Goal: Task Accomplishment & Management: Use online tool/utility

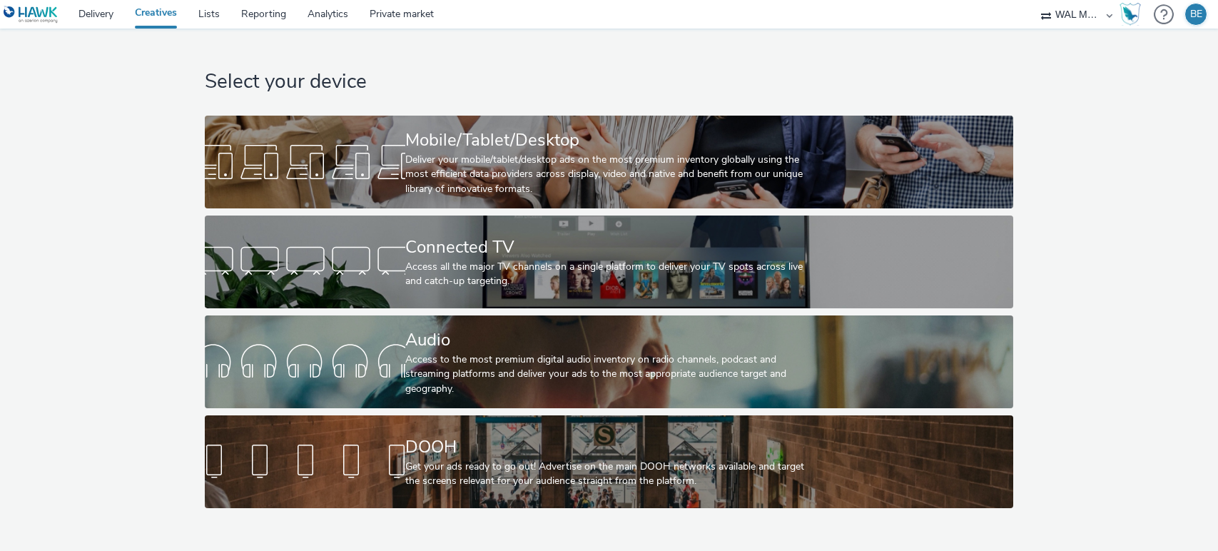
select select "10bae079-8a11-4fca-8b47-9e5fc357b551"
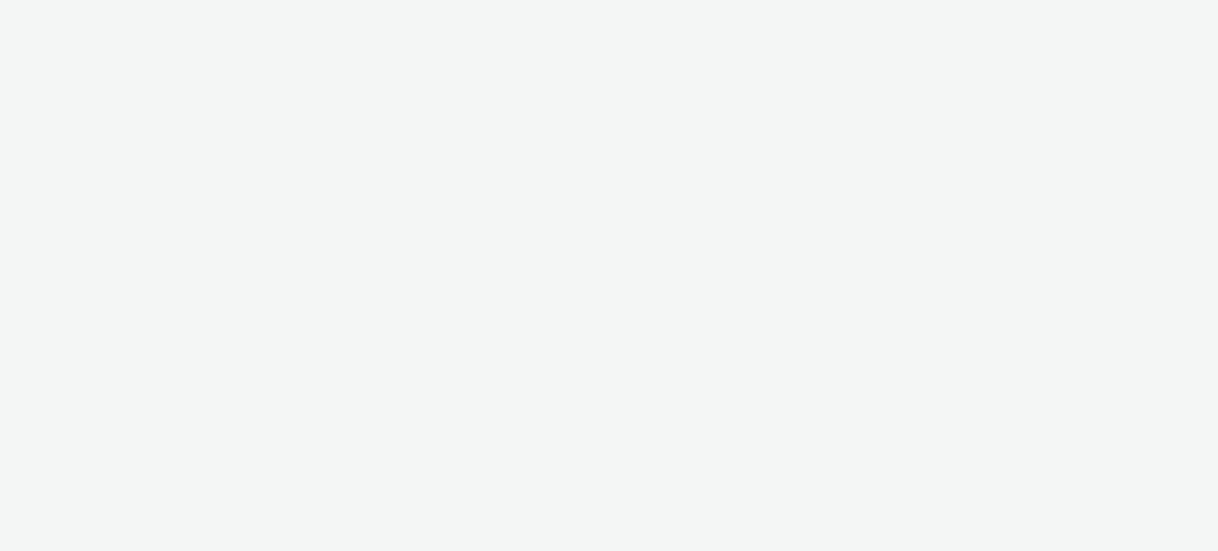
select select "10bae079-8a11-4fca-8b47-9e5fc357b551"
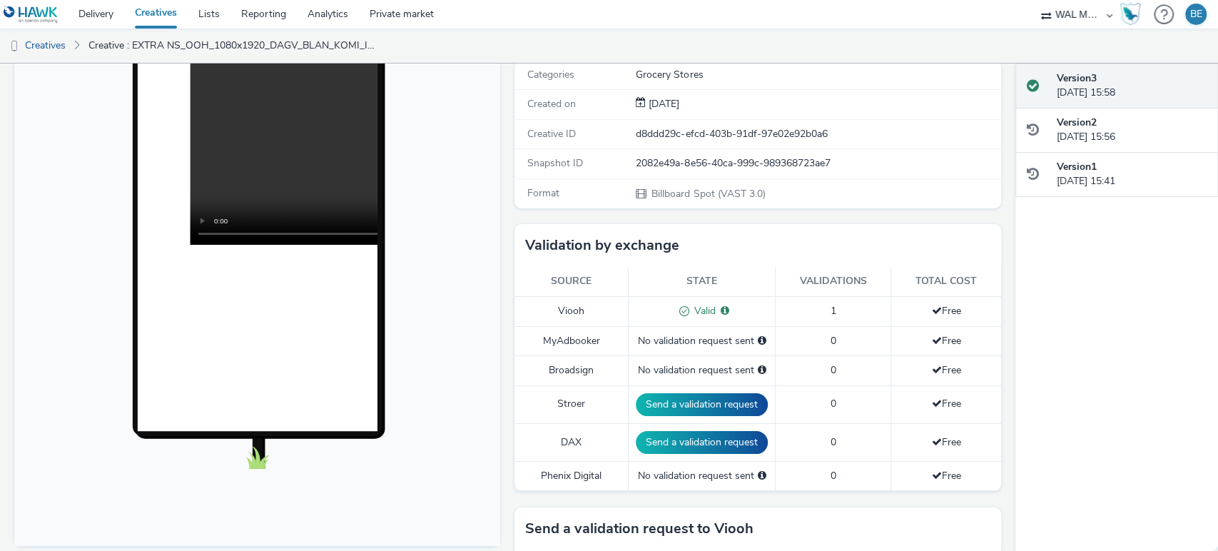
scroll to position [579, 0]
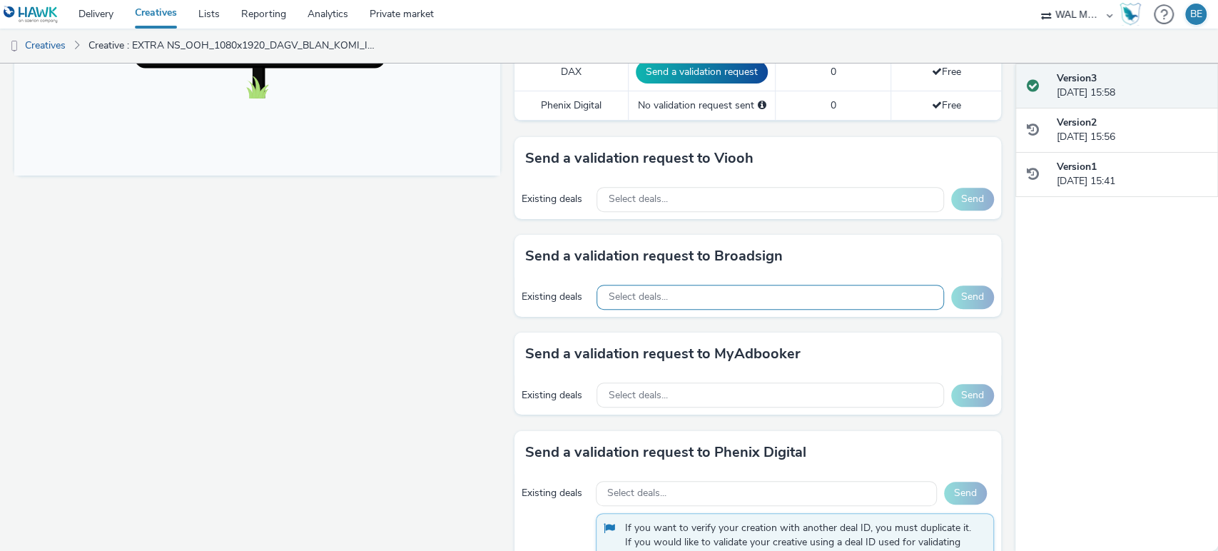
click at [697, 298] on div "Select deals..." at bounding box center [770, 297] width 347 height 25
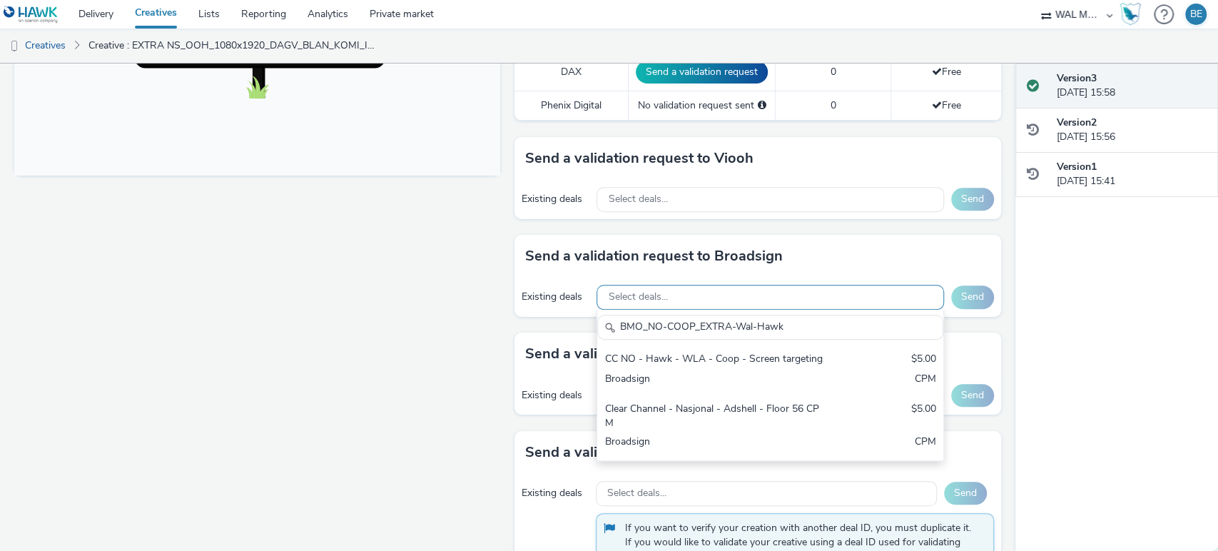
scroll to position [0, 0]
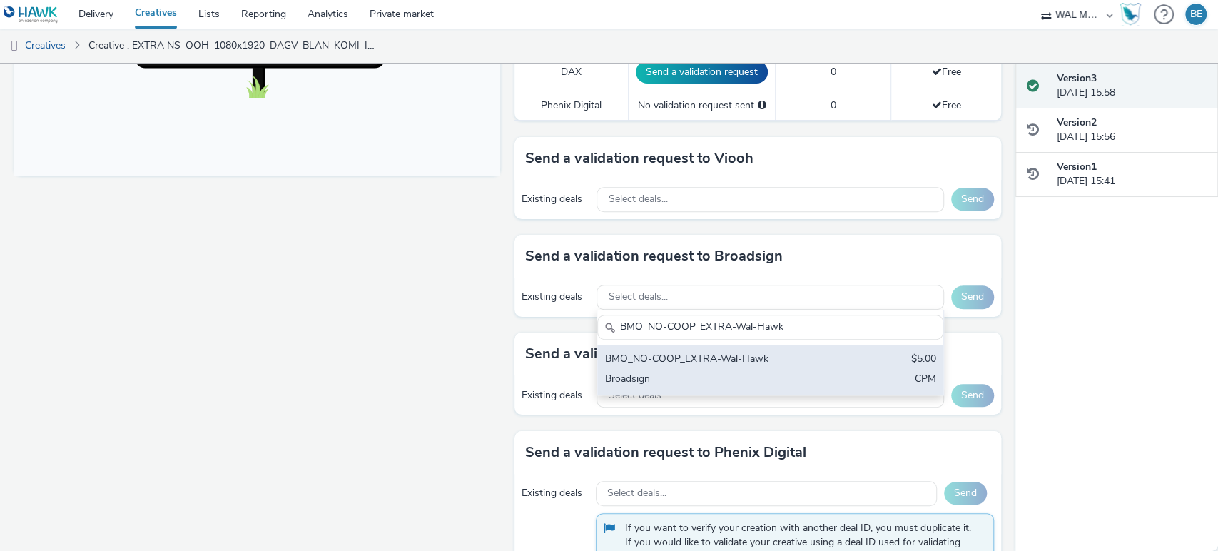
type input "BMO_NO-COOP_EXTRA-Wal-Hawk"
click at [709, 353] on div "BMO_NO-COOP_EXTRA-Wal-Hawk" at bounding box center [713, 360] width 218 height 16
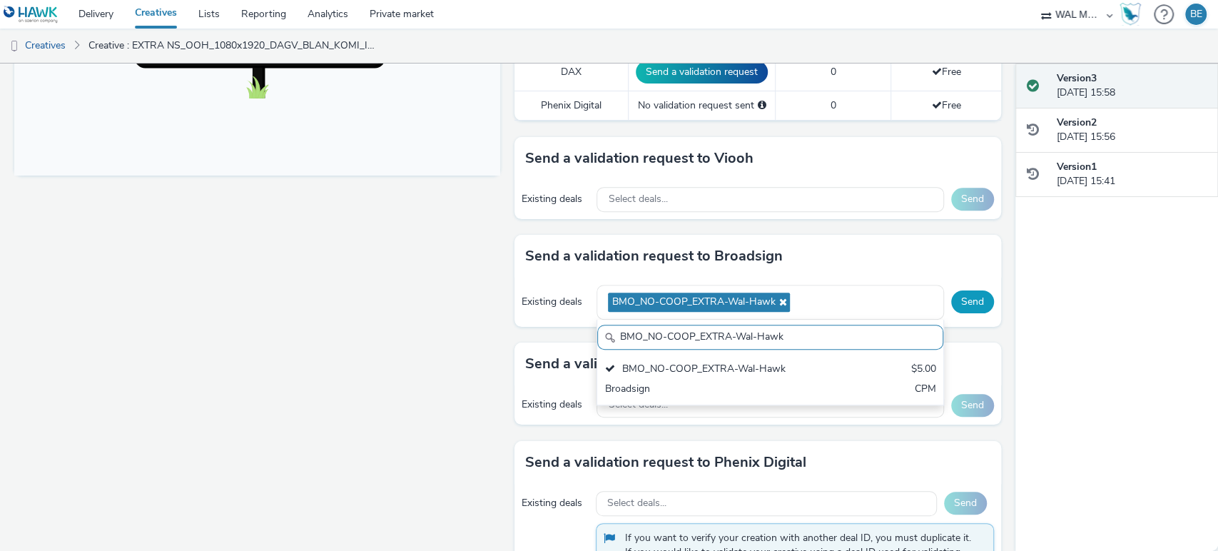
click at [968, 305] on button "Send" at bounding box center [972, 301] width 43 height 23
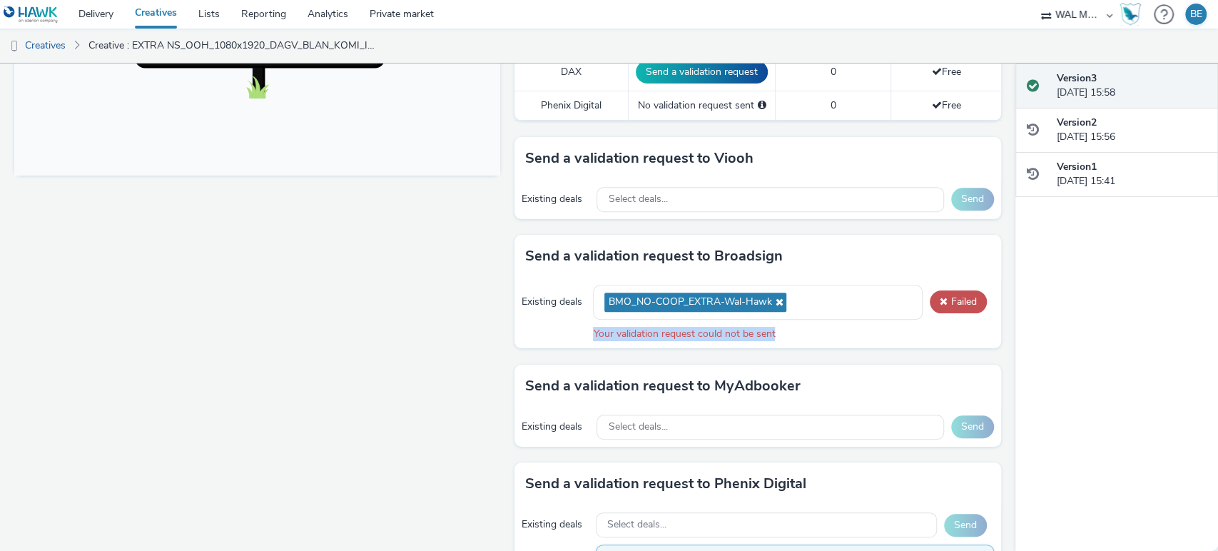
drag, startPoint x: 586, startPoint y: 331, endPoint x: 771, endPoint y: 325, distance: 184.9
click at [771, 327] on div "Your validation request could not be sent" at bounding box center [793, 334] width 400 height 14
click at [479, 369] on div "Fullscreen" at bounding box center [260, 222] width 493 height 1265
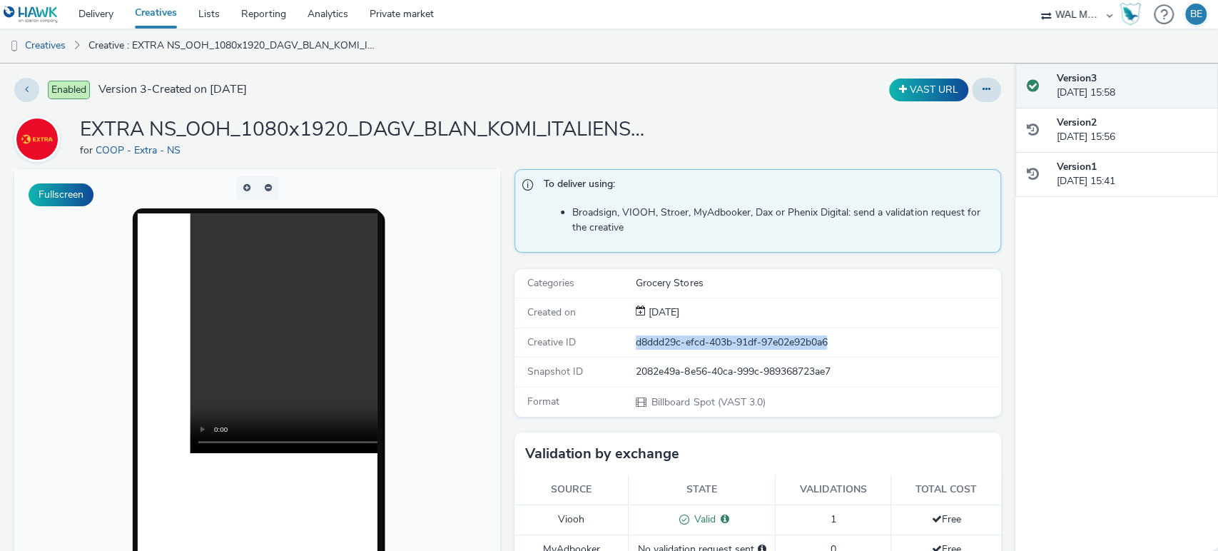
drag, startPoint x: 627, startPoint y: 343, endPoint x: 854, endPoint y: 348, distance: 226.3
click at [854, 348] on div "Creative ID d8ddd29c-efcd-403b-91df-97e02e92b0a6" at bounding box center [758, 342] width 486 height 29
copy div "d8ddd29c-efcd-403b-91df-97e02e92b0a6"
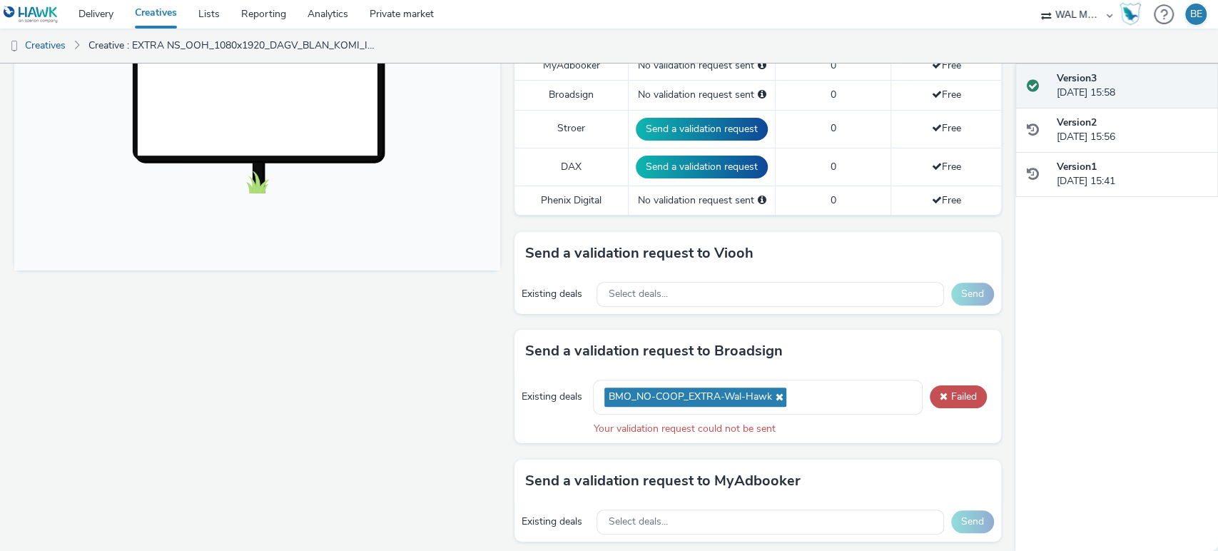
scroll to position [485, 0]
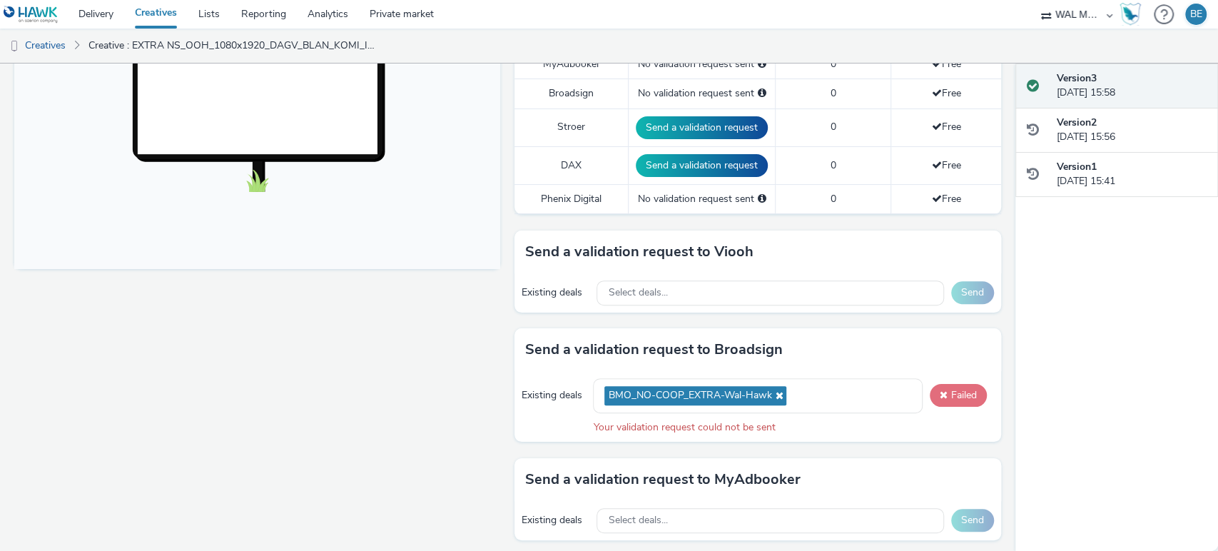
click at [940, 389] on button "Failed" at bounding box center [958, 395] width 57 height 23
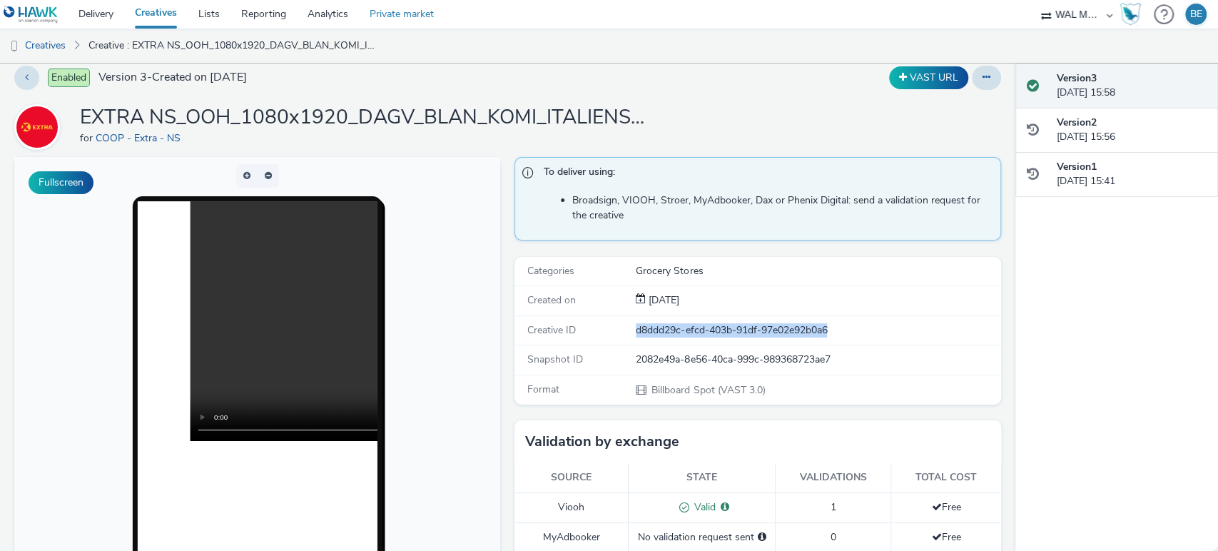
scroll to position [0, 0]
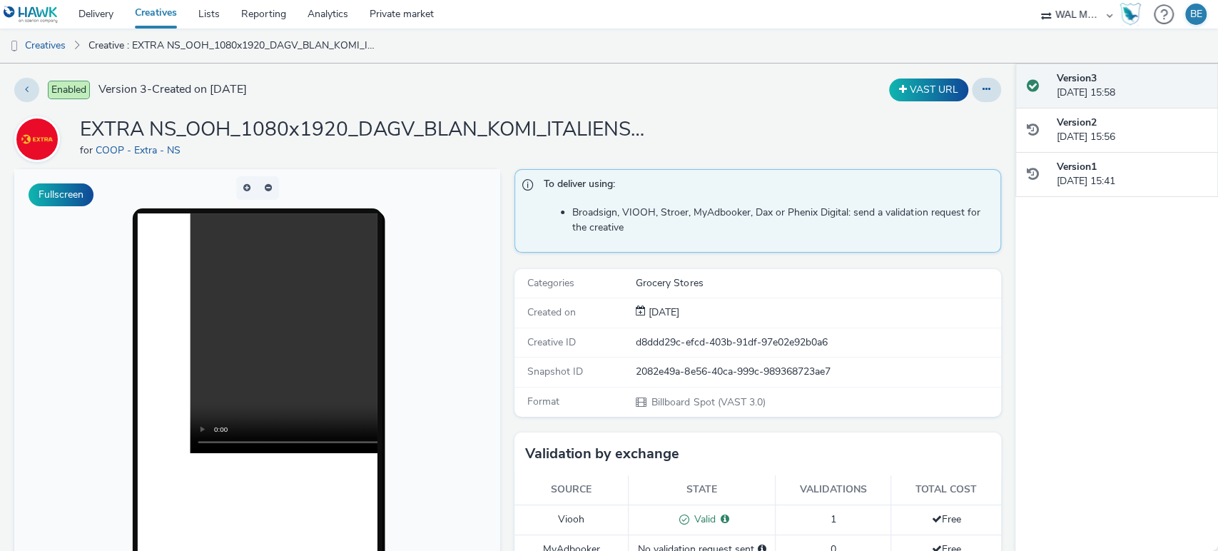
click at [599, 358] on div "Snapshot ID 2082e49a-8e56-40ca-999c-989368723ae7" at bounding box center [758, 372] width 486 height 29
click at [707, 342] on div "d8ddd29c-efcd-403b-91df-97e02e92b0a6" at bounding box center [817, 342] width 363 height 14
copy div "d8ddd29c-efcd-403b-91df-97e02e92b0a6"
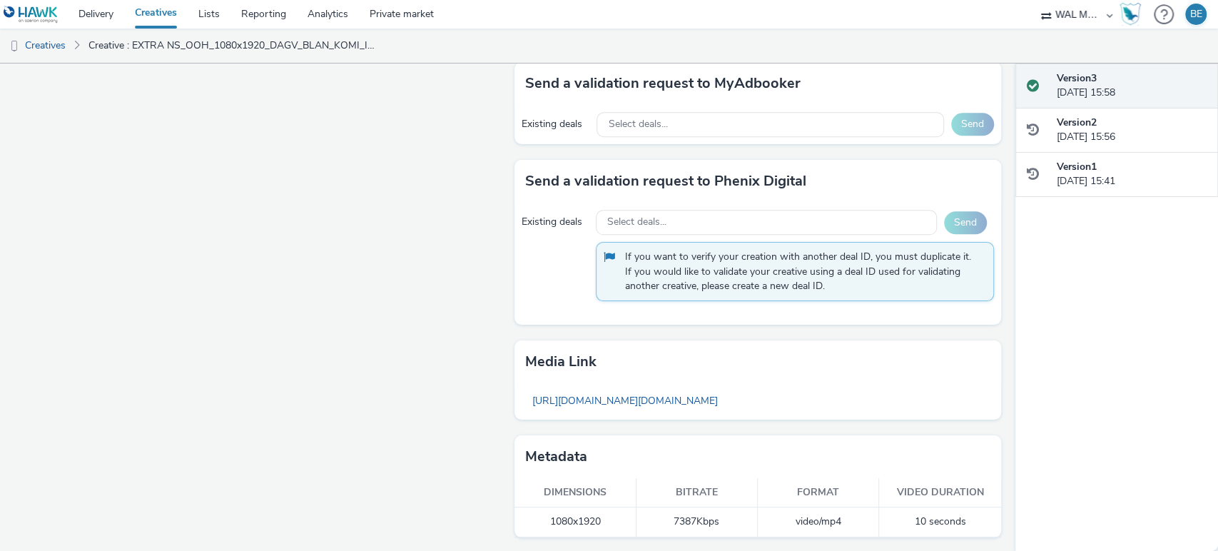
scroll to position [881, 0]
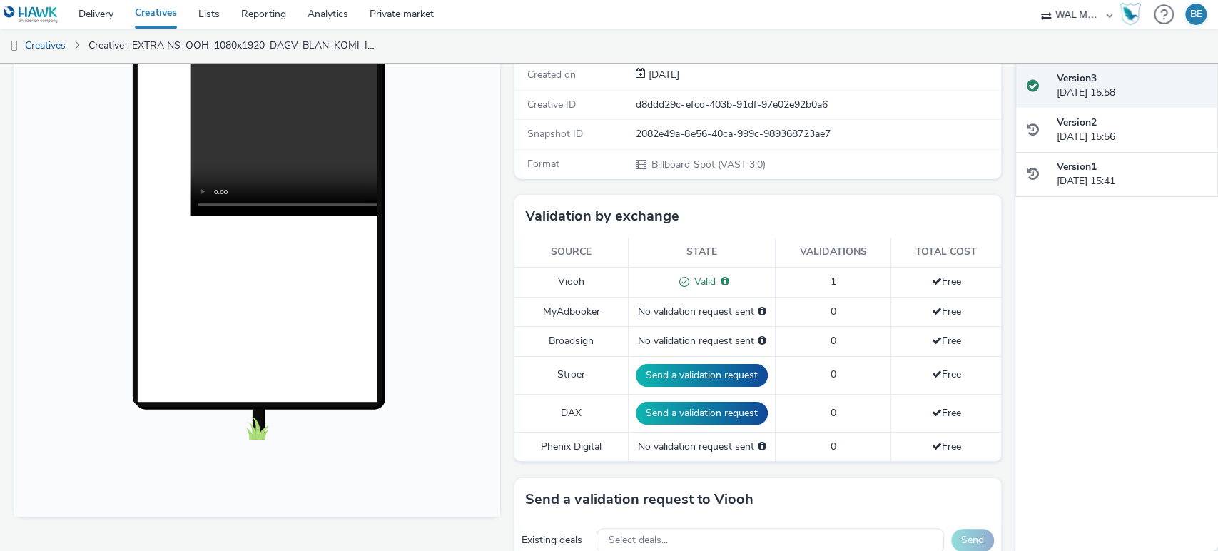
scroll to position [0, 0]
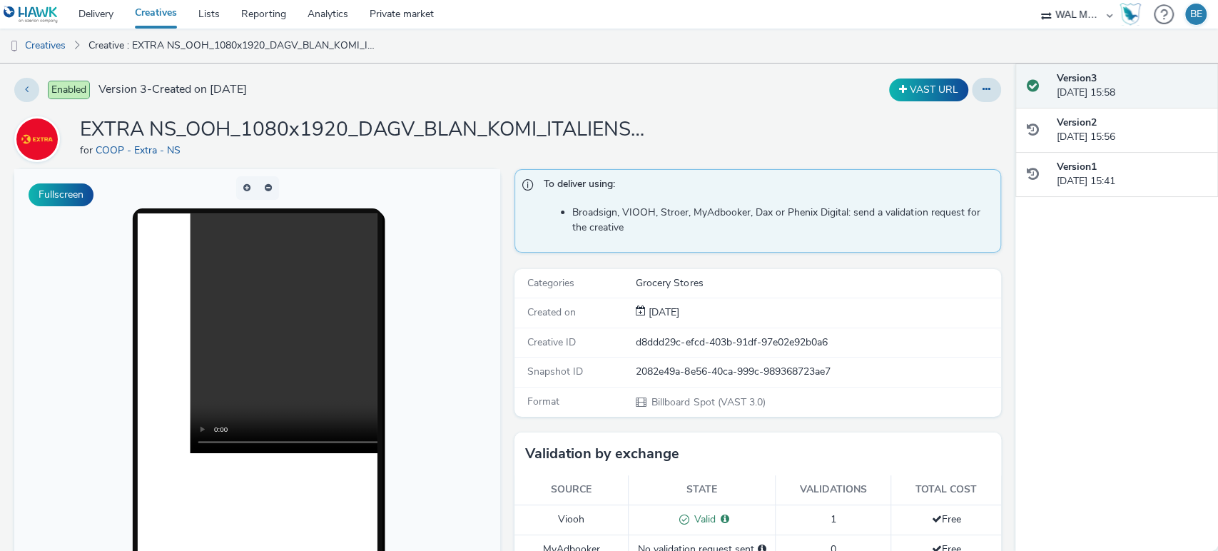
click at [649, 332] on div "Creative ID d8ddd29c-efcd-403b-91df-97e02e92b0a6" at bounding box center [758, 342] width 486 height 29
copy div "d8ddd29c-efcd-403b-91df-97e02e92b0a6"
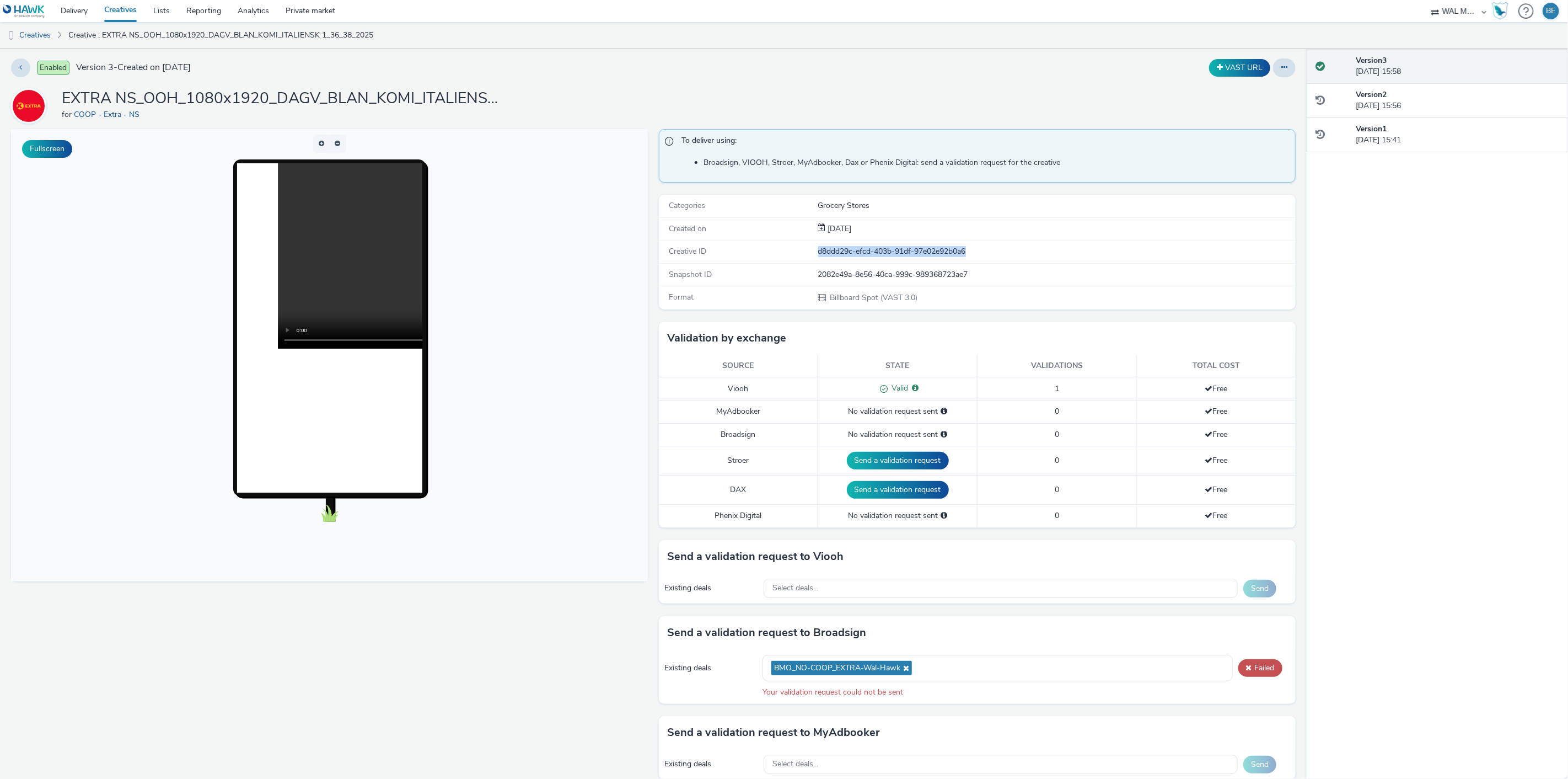
scroll to position [2, 0]
click at [678, 387] on td "Viooh" at bounding box center [738, 389] width 159 height 23
click at [941, 425] on span at bounding box center [1249, 668] width 6 height 8
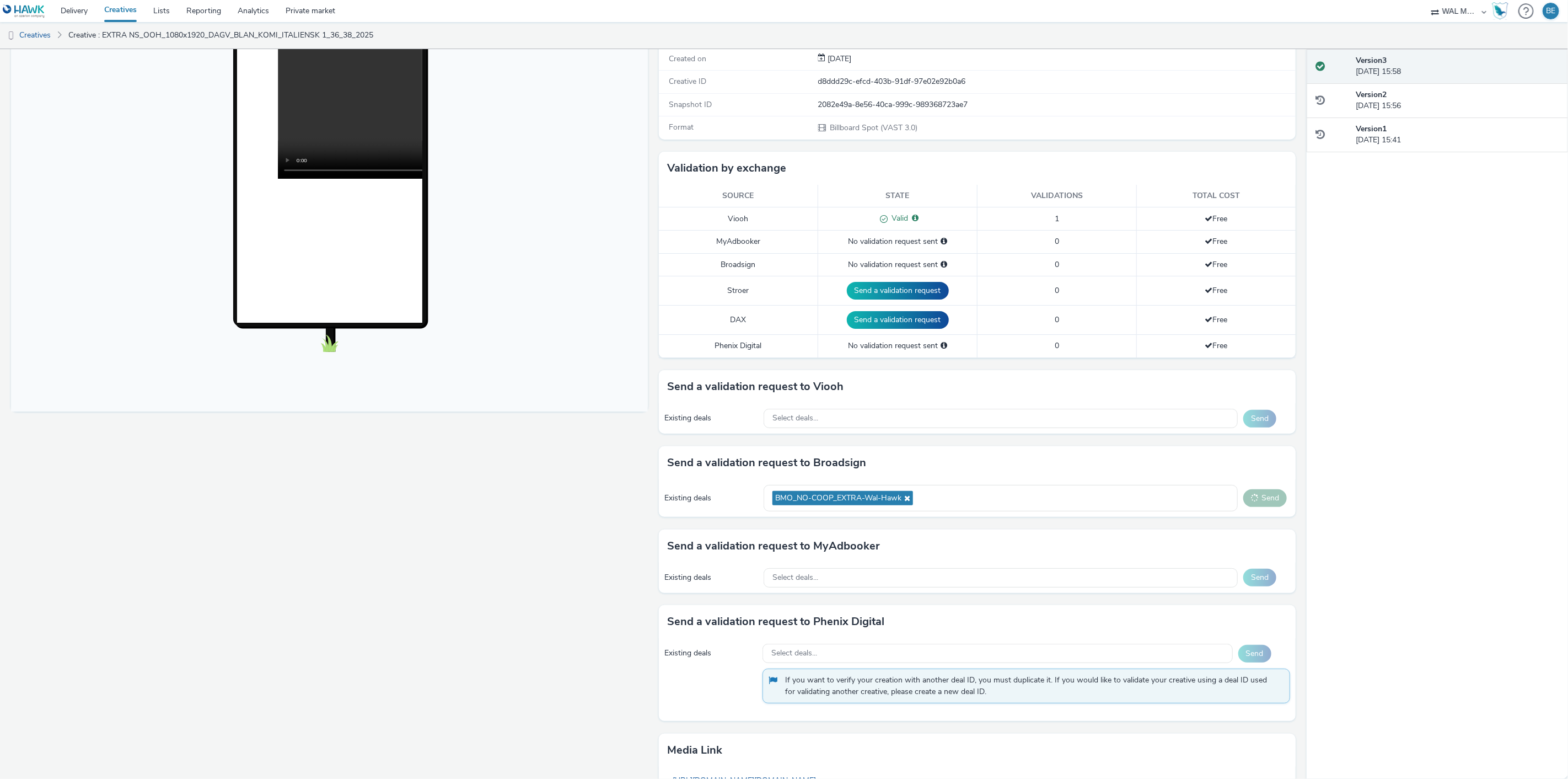
scroll to position [172, 0]
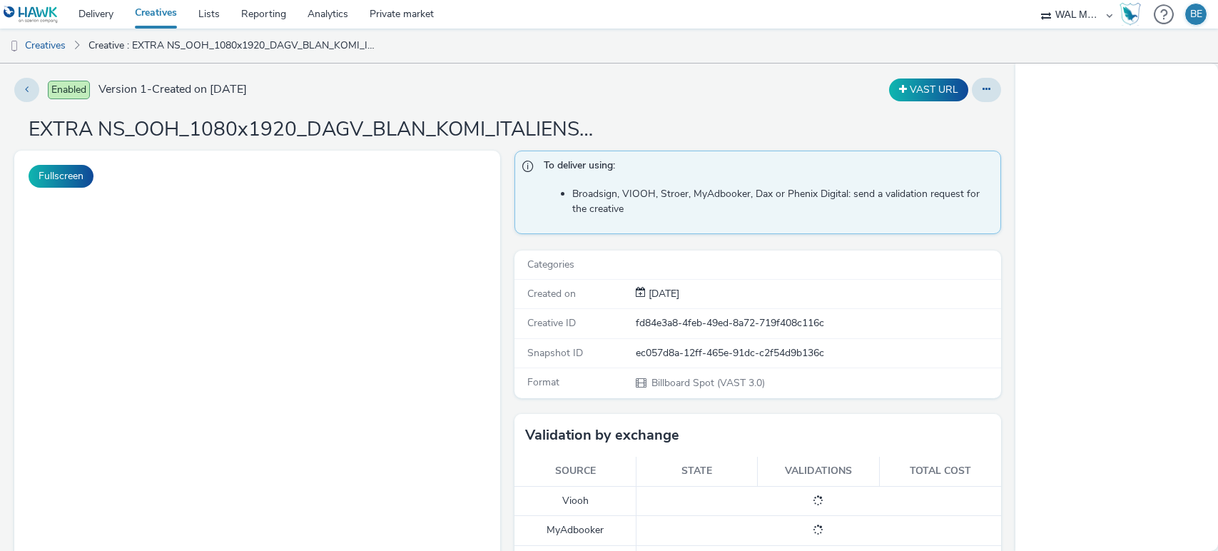
select select "10bae079-8a11-4fca-8b47-9e5fc357b551"
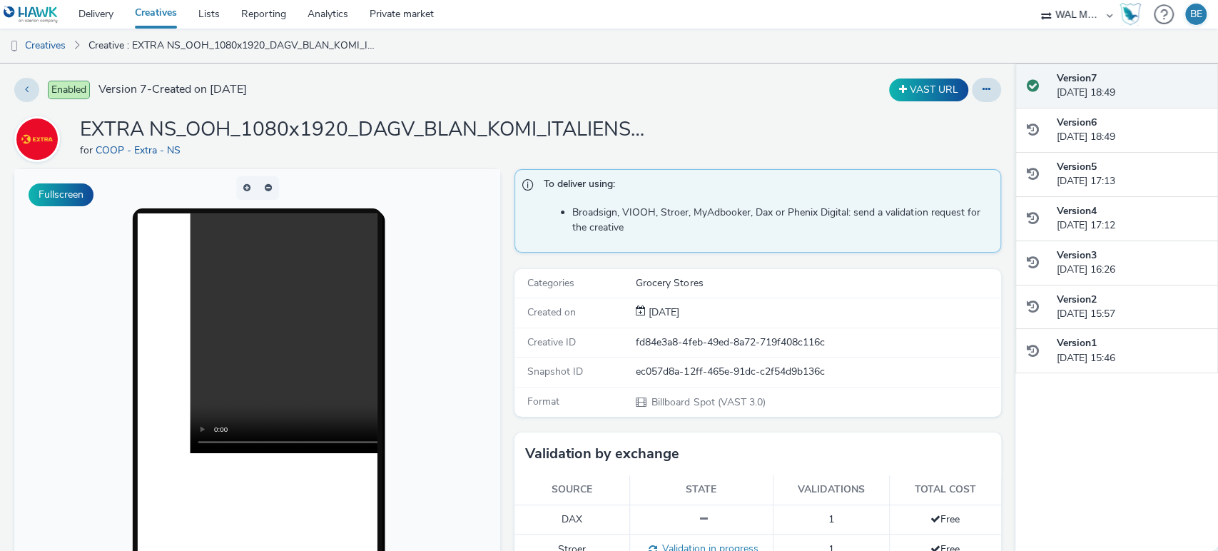
click at [306, 133] on h1 "EXTRA NS_OOH_1080x1920_DAGV_BLAN_KOMI_ITALIENSK 2_36_38_2025" at bounding box center [365, 129] width 571 height 27
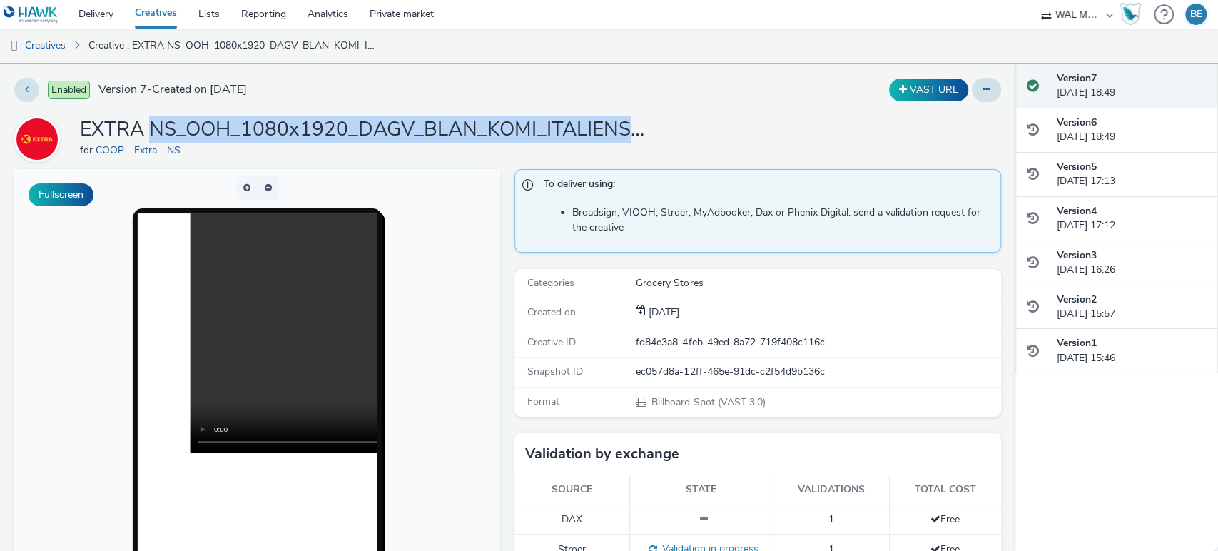
click at [306, 133] on h1 "EXTRA NS_OOH_1080x1920_DAGV_BLAN_KOMI_ITALIENSK 2_36_38_2025" at bounding box center [365, 129] width 571 height 27
